Goal: Information Seeking & Learning: Learn about a topic

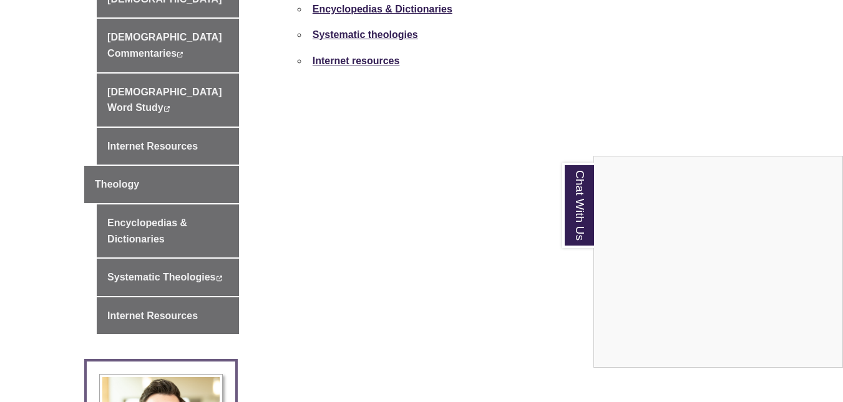
scroll to position [686, 0]
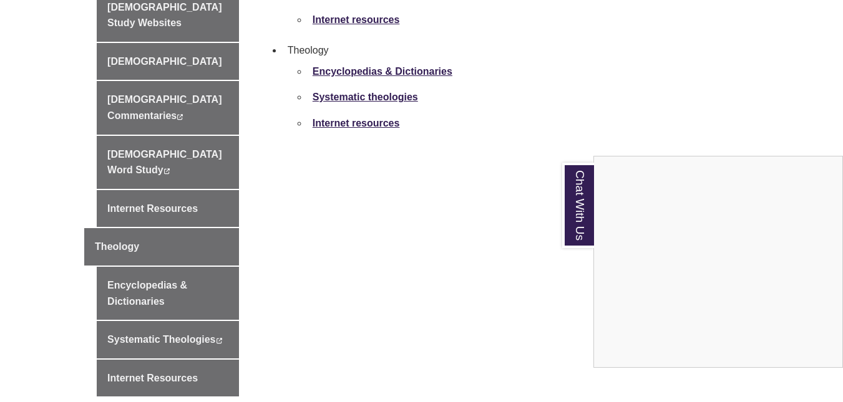
click at [165, 246] on div "Chat With Us" at bounding box center [421, 201] width 843 height 402
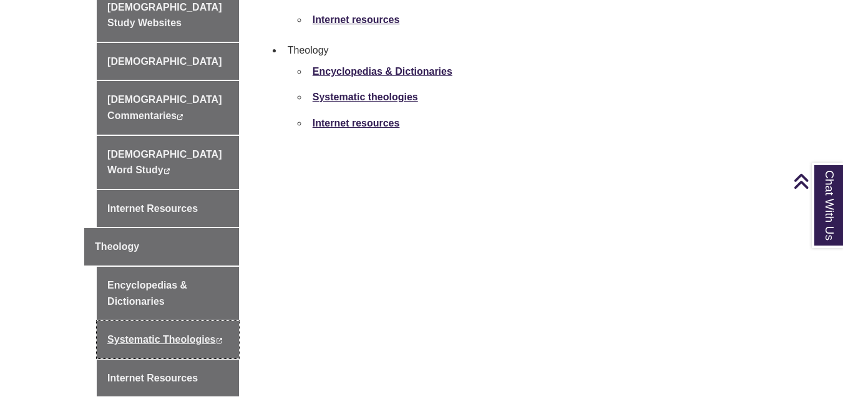
click at [165, 321] on link "Systematic Theologies This link opens in a new window This link opens in a new …" at bounding box center [168, 339] width 142 height 37
click at [378, 118] on link "Internet resources" at bounding box center [356, 123] width 87 height 11
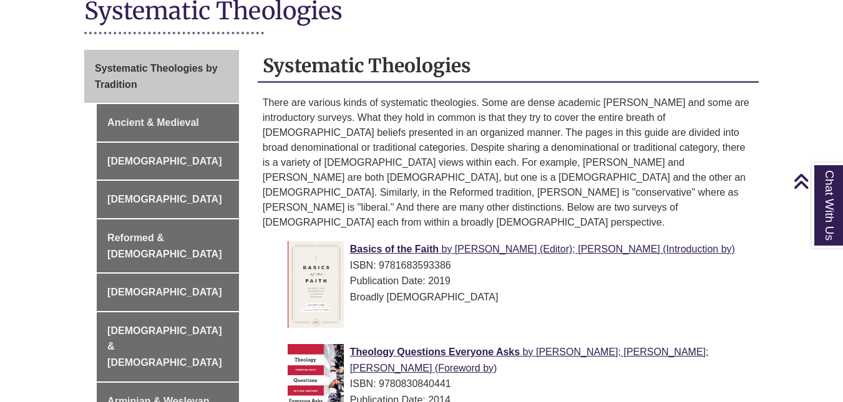
scroll to position [374, 0]
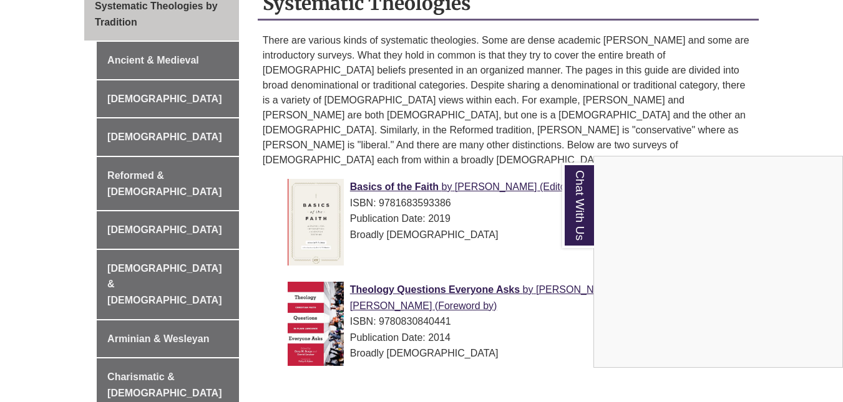
click at [442, 172] on div "Chat With Us" at bounding box center [421, 201] width 843 height 402
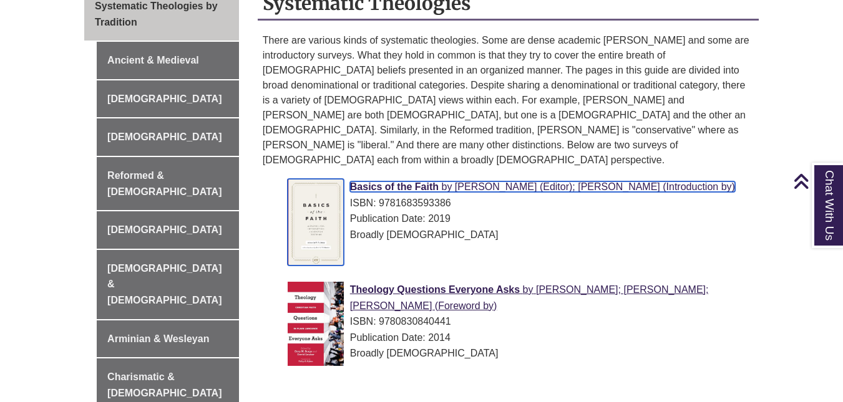
click at [391, 182] on span "Basics of the Faith" at bounding box center [394, 187] width 89 height 11
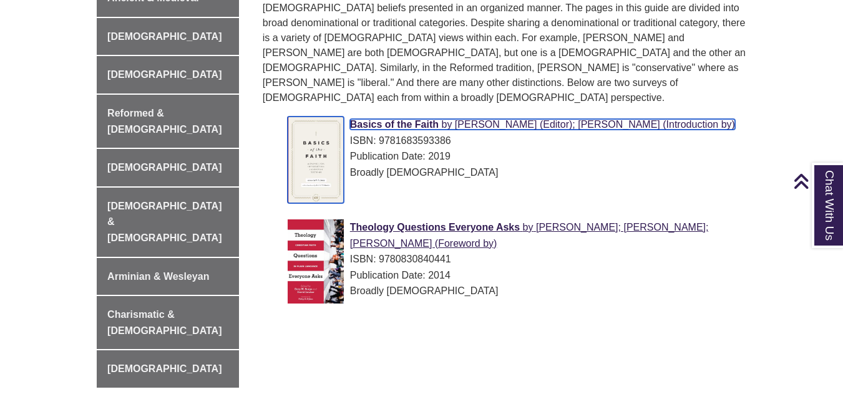
scroll to position [499, 0]
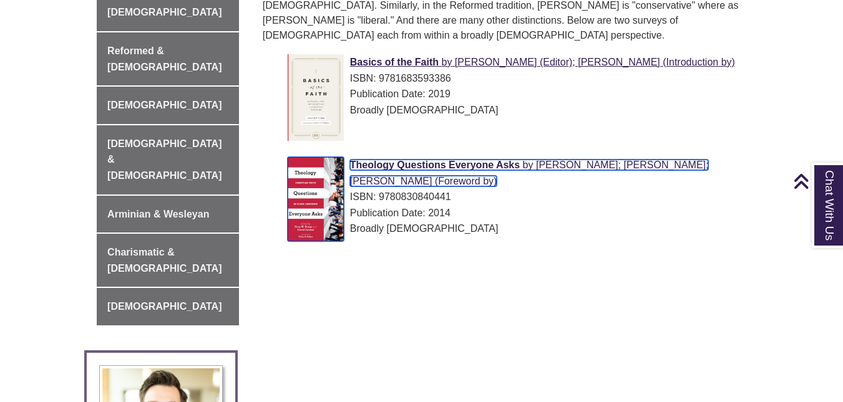
click at [482, 160] on span "Theology Questions Everyone Asks" at bounding box center [435, 165] width 170 height 11
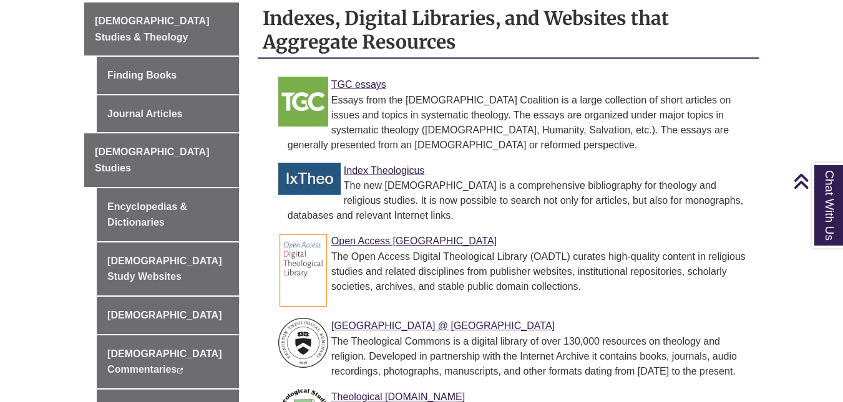
scroll to position [437, 0]
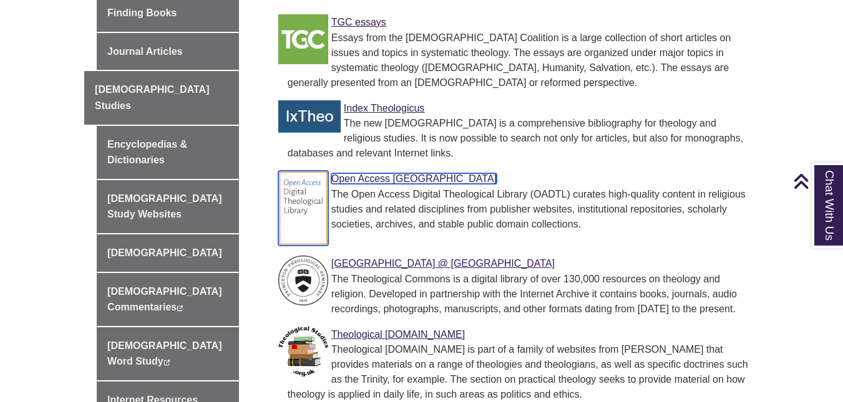
click at [437, 173] on link "Open Access [GEOGRAPHIC_DATA]" at bounding box center [413, 178] width 165 height 11
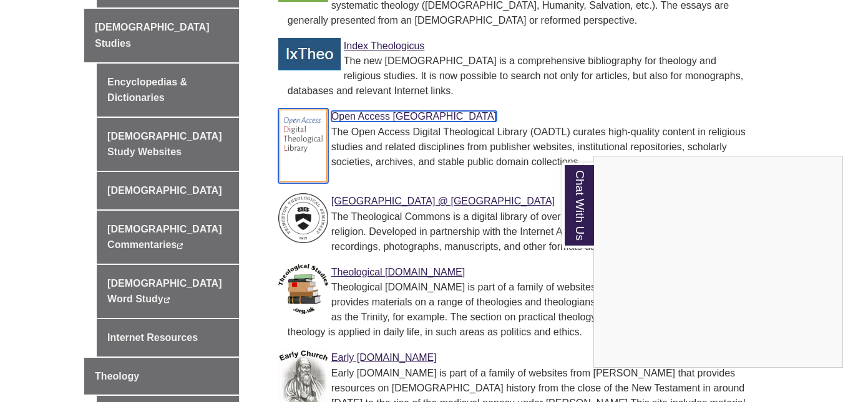
scroll to position [562, 0]
